Goal: Information Seeking & Learning: Check status

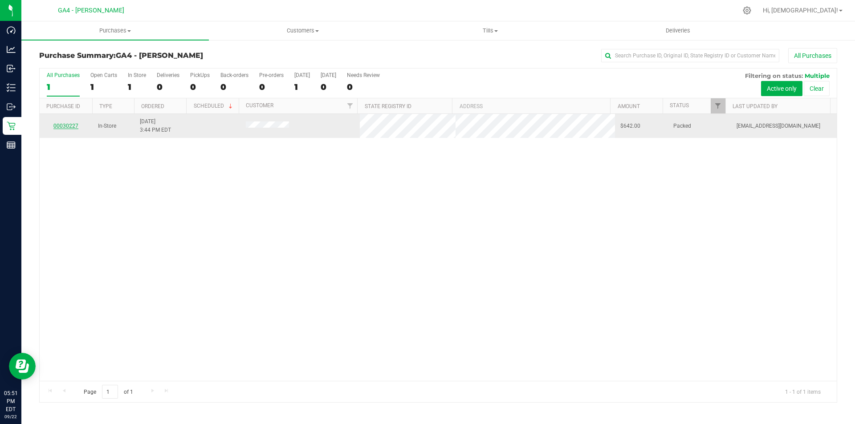
click at [73, 126] on link "00030227" at bounding box center [65, 126] width 25 height 6
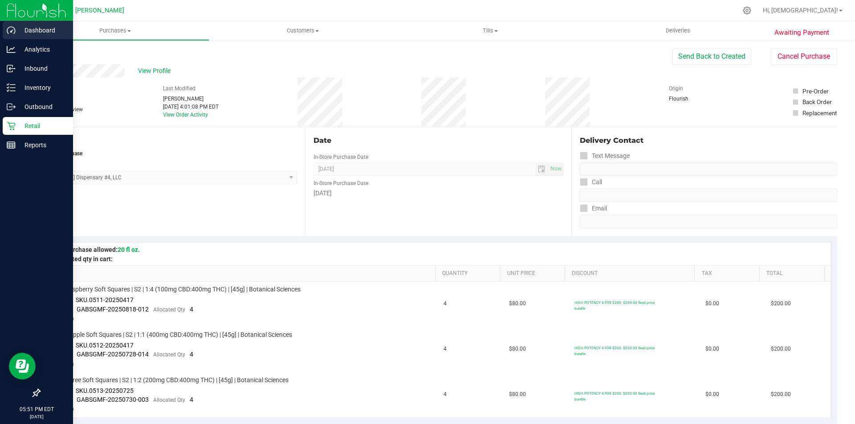
click at [41, 31] on p "Dashboard" at bounding box center [42, 30] width 53 height 11
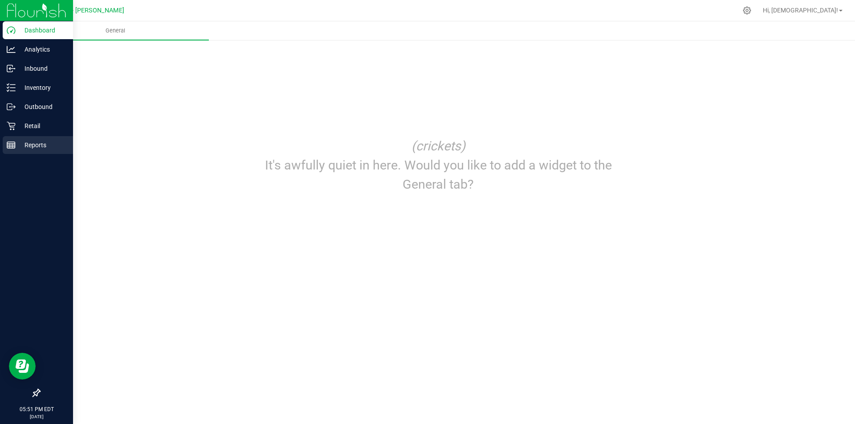
click at [45, 145] on p "Reports" at bounding box center [42, 145] width 53 height 11
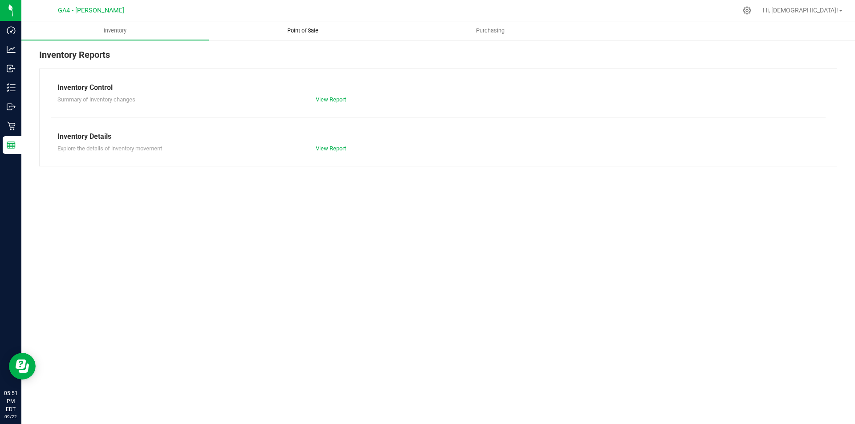
click at [298, 35] on uib-tab-heading "Point of Sale" at bounding box center [302, 31] width 187 height 18
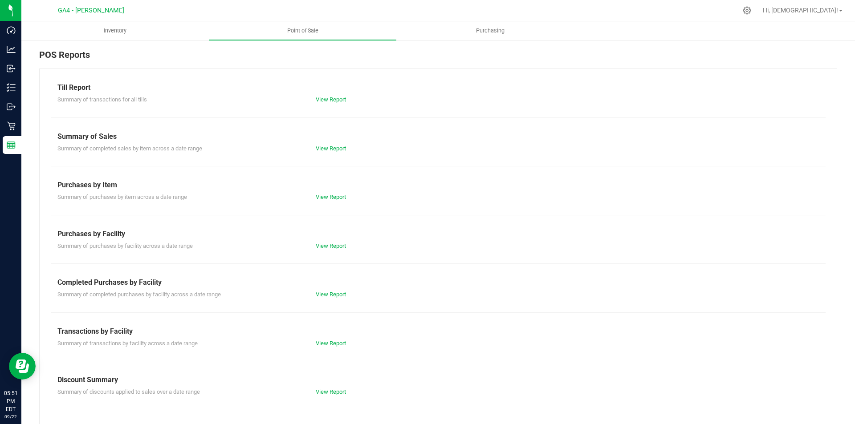
click at [342, 149] on link "View Report" at bounding box center [331, 148] width 30 height 7
click at [329, 94] on div "Summary of transactions for all tills View Report" at bounding box center [438, 98] width 775 height 11
click at [331, 101] on link "View Report" at bounding box center [331, 99] width 30 height 7
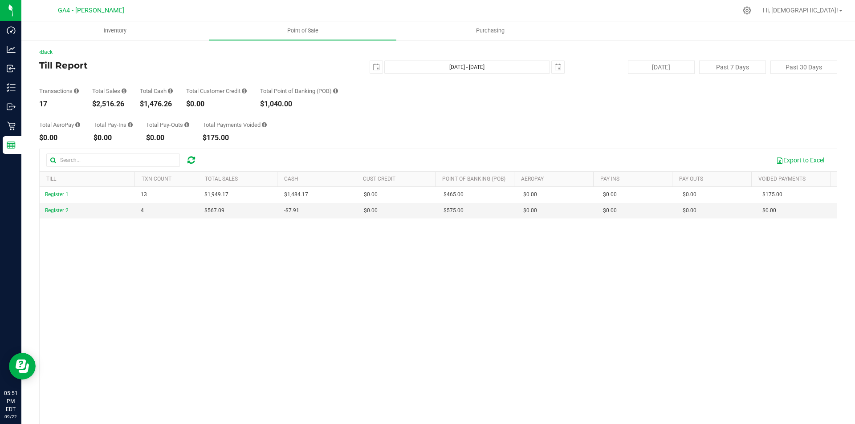
drag, startPoint x: 93, startPoint y: 105, endPoint x: 124, endPoint y: 103, distance: 30.8
click at [124, 103] on div "$2,516.26" at bounding box center [109, 104] width 34 height 7
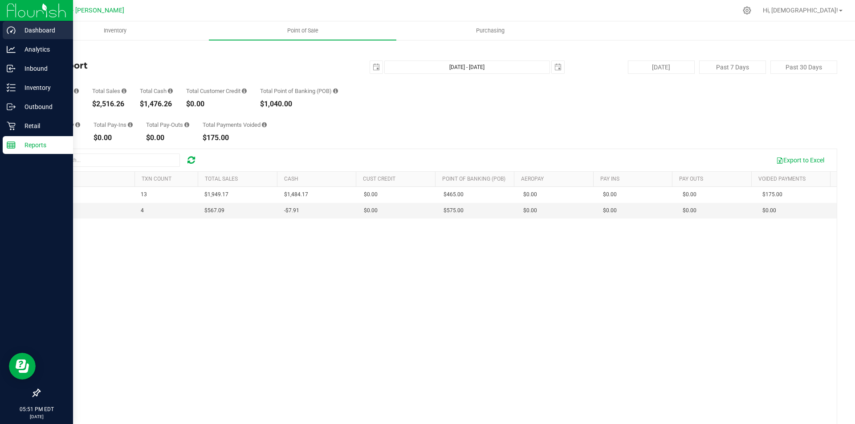
click at [41, 29] on p "Dashboard" at bounding box center [42, 30] width 53 height 11
